Goal: Check status: Check status

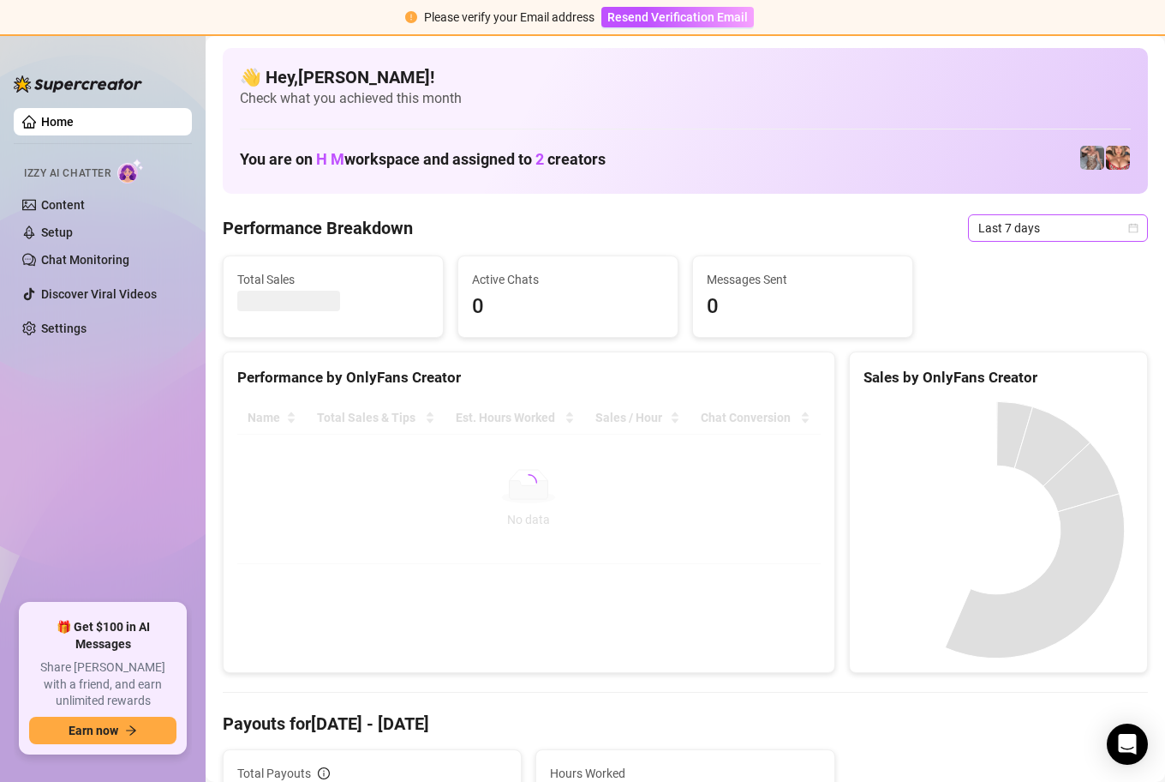
click at [1129, 228] on icon "calendar" at bounding box center [1134, 228] width 10 height 10
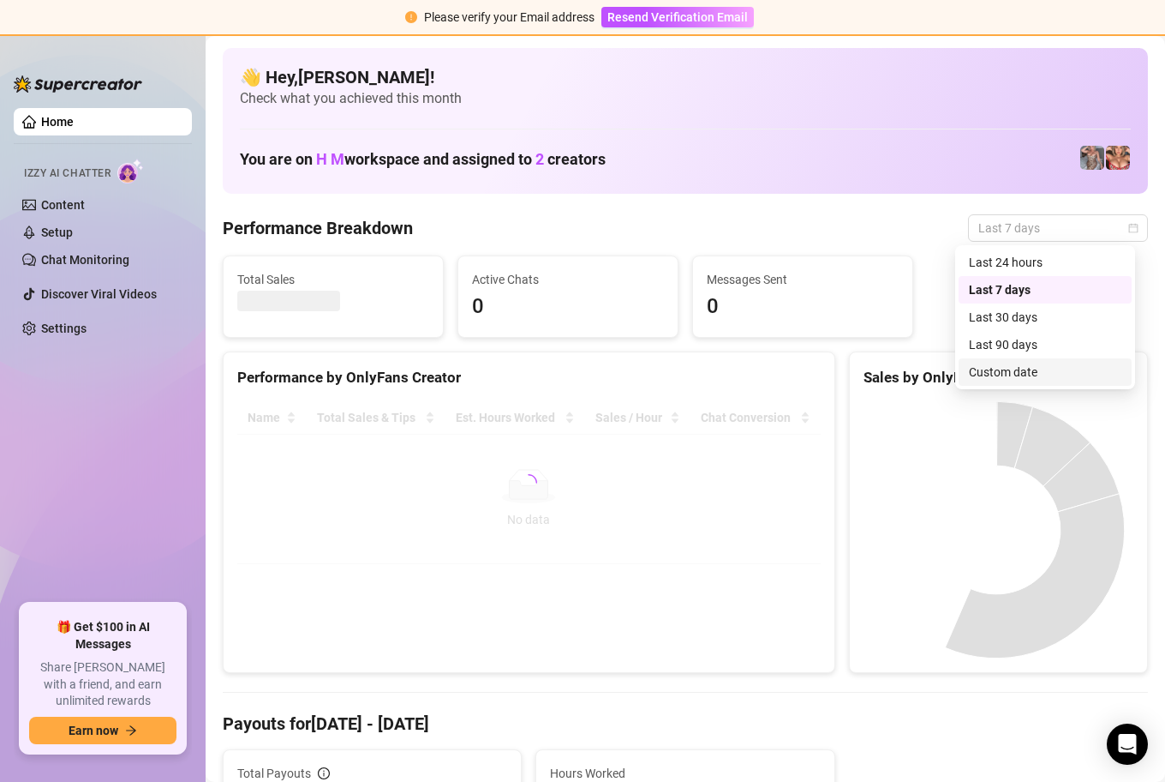
click at [1029, 373] on div "Custom date" at bounding box center [1045, 371] width 153 height 19
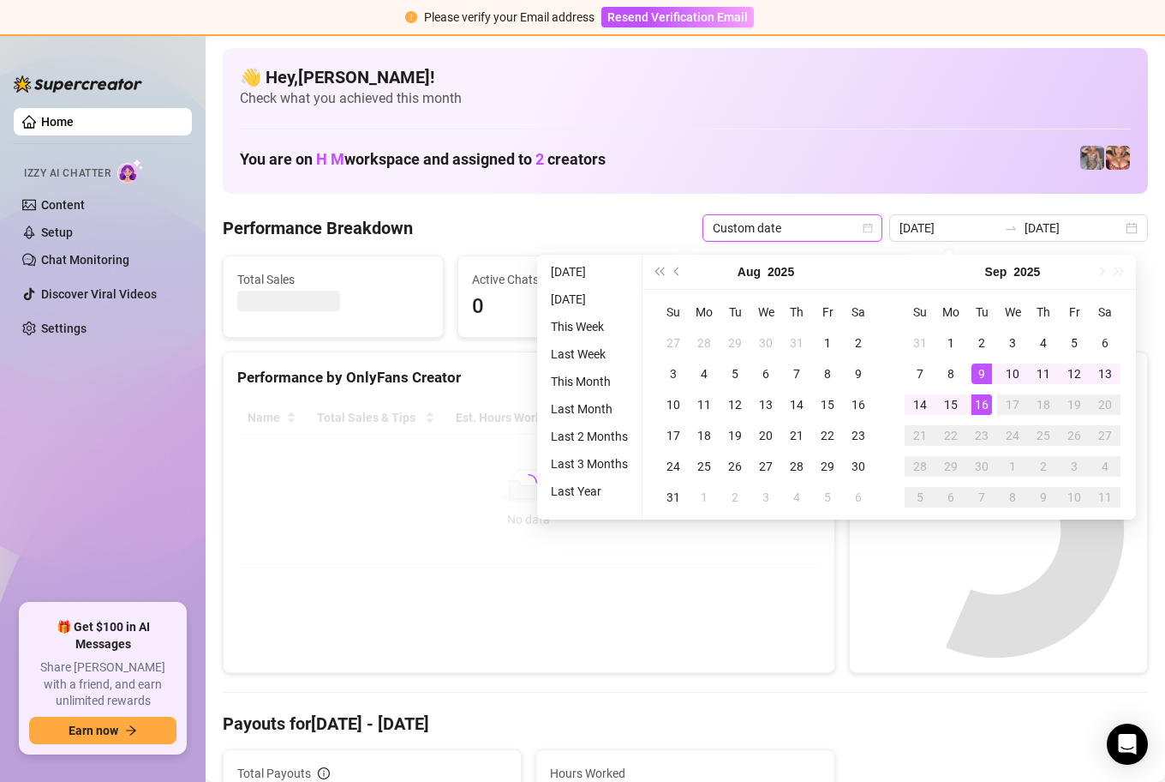
type input "[DATE]"
click at [984, 398] on div "16" at bounding box center [982, 404] width 21 height 21
click at [984, 397] on div "16" at bounding box center [982, 404] width 21 height 21
type input "[DATE]"
